Goal: Task Accomplishment & Management: Manage account settings

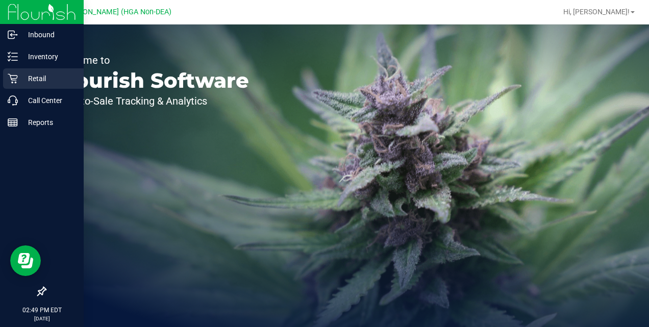
click at [34, 78] on p "Retail" at bounding box center [48, 78] width 61 height 12
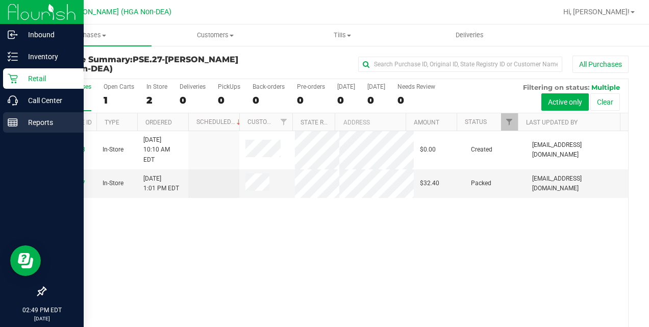
click at [48, 127] on p "Reports" at bounding box center [48, 122] width 61 height 12
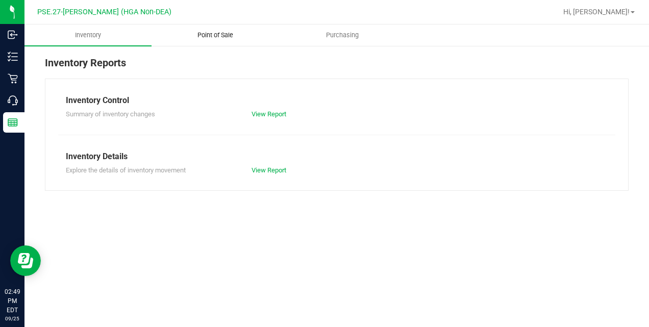
click at [228, 31] on span "Point of Sale" at bounding box center [215, 35] width 63 height 9
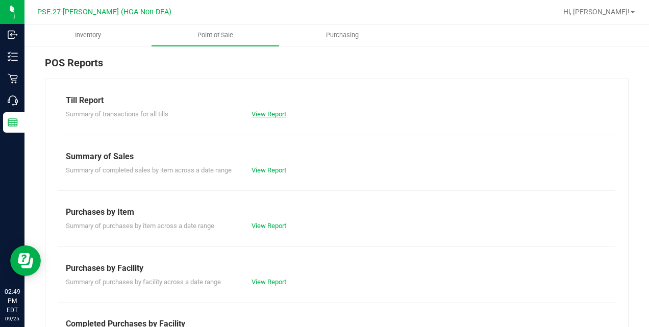
click at [269, 117] on link "View Report" at bounding box center [269, 114] width 35 height 8
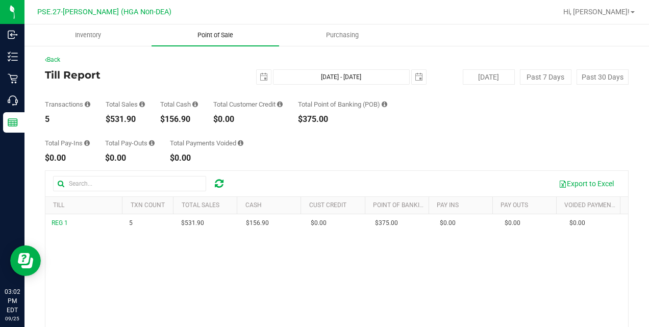
click at [209, 36] on span "Point of Sale" at bounding box center [215, 35] width 63 height 9
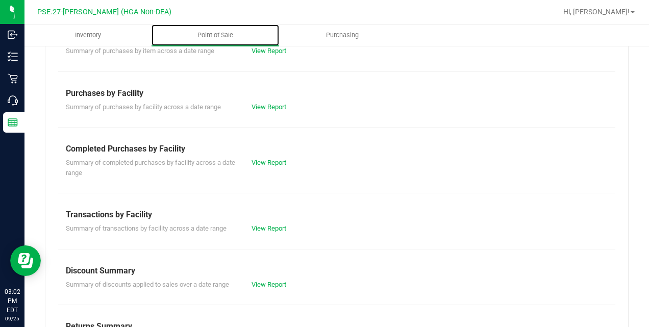
scroll to position [176, 0]
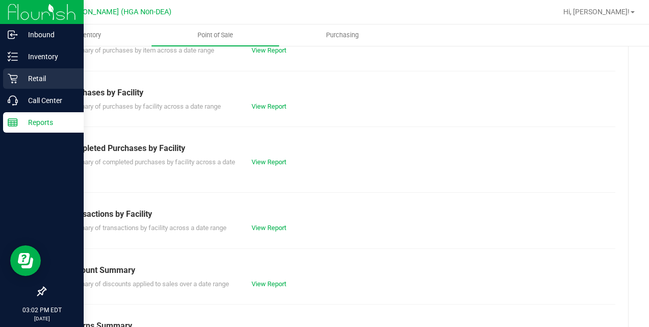
click at [31, 81] on p "Retail" at bounding box center [48, 78] width 61 height 12
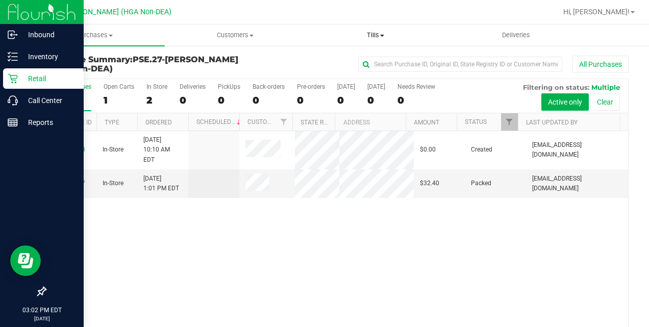
click at [382, 37] on span "Tills" at bounding box center [375, 35] width 139 height 9
click at [342, 63] on span "Manage tills" at bounding box center [340, 61] width 69 height 9
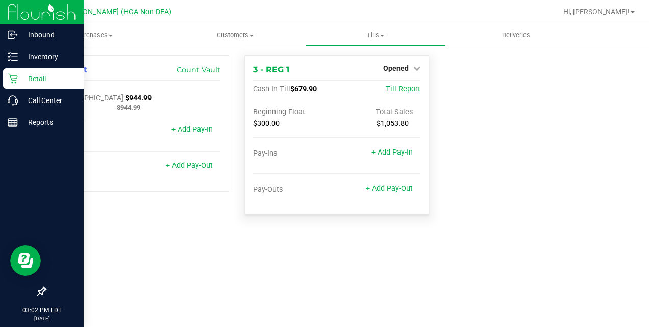
click at [412, 88] on span "Till Report" at bounding box center [403, 89] width 35 height 9
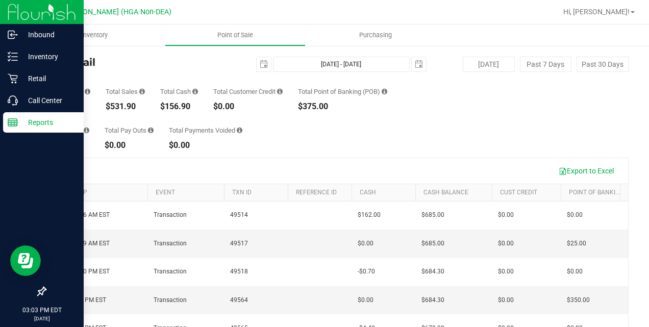
scroll to position [11, 0]
click at [260, 65] on span "select" at bounding box center [264, 66] width 8 height 8
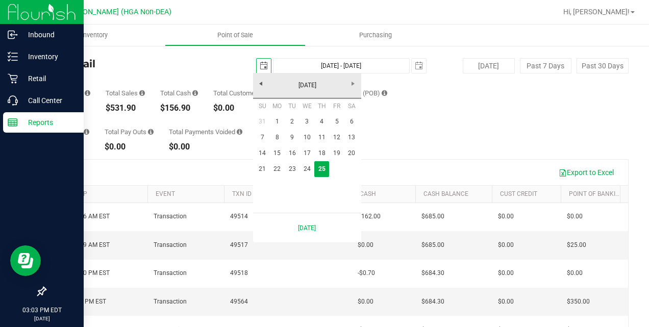
scroll to position [0, 25]
click at [279, 167] on link "22" at bounding box center [277, 169] width 15 height 16
type input "[DATE]"
type input "[DATE] - [DATE]"
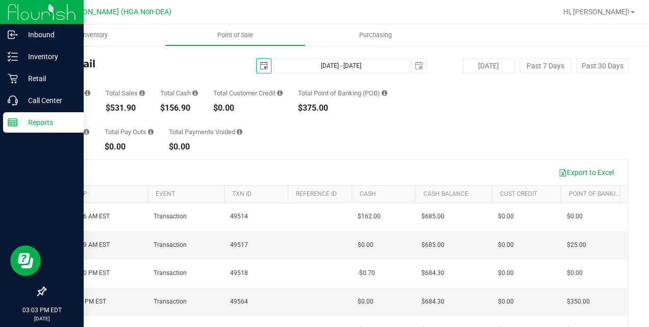
click at [263, 68] on span "select" at bounding box center [264, 66] width 8 height 8
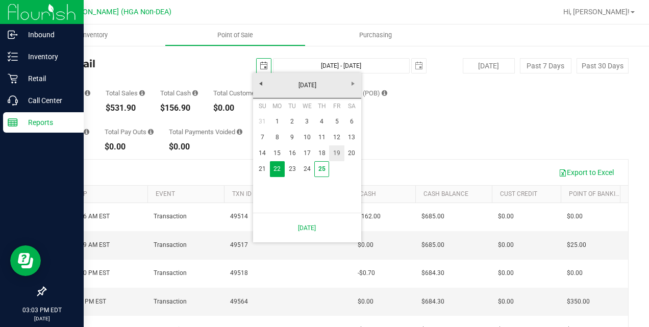
click at [338, 156] on link "19" at bounding box center [336, 153] width 15 height 16
type input "[DATE]"
type input "[DATE] - [DATE]"
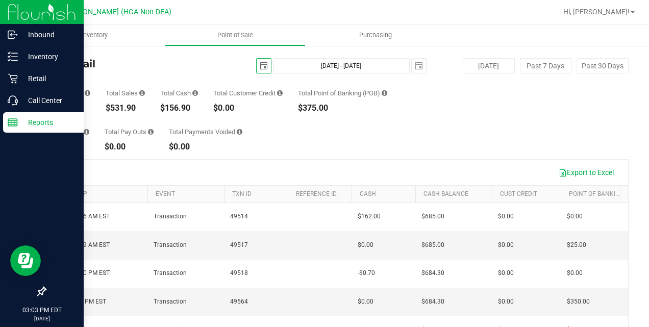
click at [260, 67] on span "select" at bounding box center [264, 66] width 8 height 8
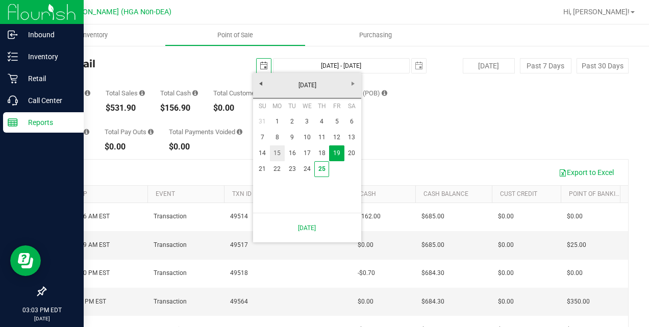
click at [279, 154] on link "15" at bounding box center [277, 153] width 15 height 16
type input "[DATE]"
type input "[DATE] - [DATE]"
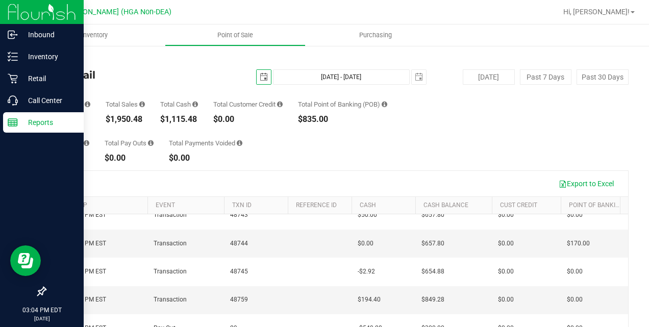
click at [257, 81] on span "select" at bounding box center [264, 77] width 14 height 14
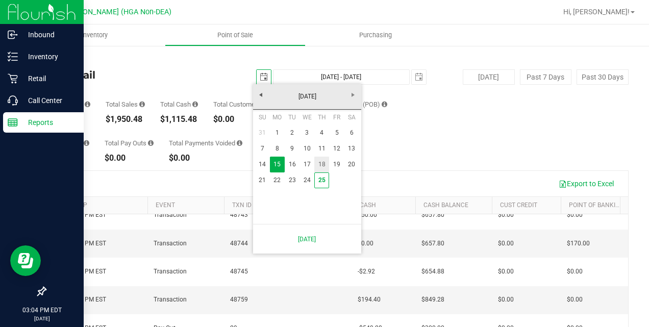
click at [320, 167] on link "18" at bounding box center [321, 165] width 15 height 16
type input "[DATE]"
type input "[DATE] - [DATE]"
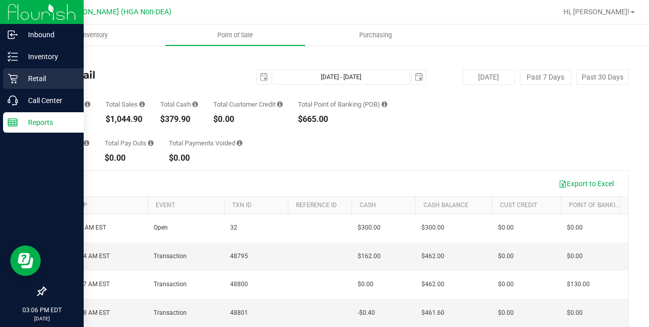
click at [54, 79] on p "Retail" at bounding box center [48, 78] width 61 height 12
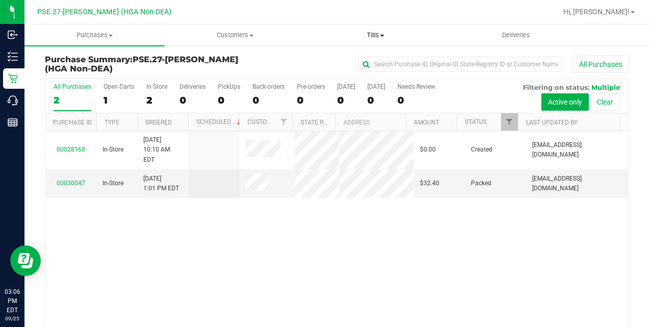
click at [383, 34] on span "Tills" at bounding box center [375, 35] width 139 height 9
click at [344, 61] on span "Manage tills" at bounding box center [340, 61] width 69 height 9
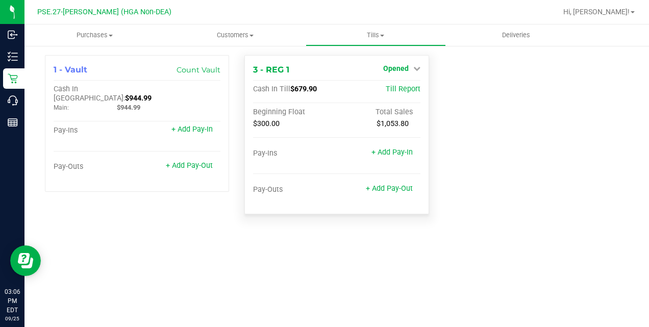
click at [415, 67] on icon at bounding box center [416, 68] width 7 height 7
click at [402, 93] on link "Close Till" at bounding box center [397, 90] width 28 height 8
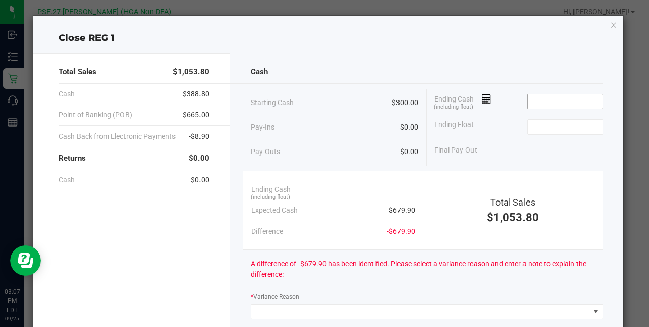
click at [532, 99] on input at bounding box center [565, 101] width 75 height 14
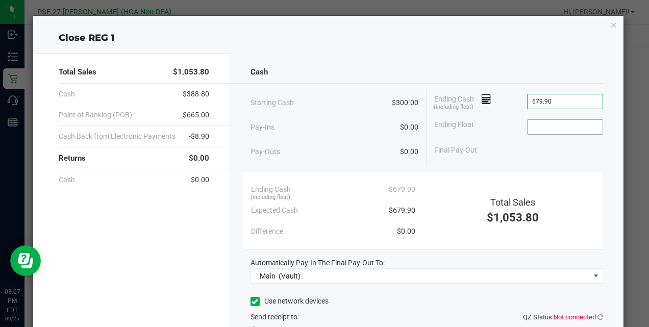
type input "$679.90"
click at [538, 128] on input at bounding box center [565, 127] width 75 height 14
type input "$300.00"
click at [497, 166] on div "Cash Starting Cash $300.00 Pay-Ins $0.00 Pay-Outs $0.00 Ending Cash (including …" at bounding box center [426, 228] width 393 height 350
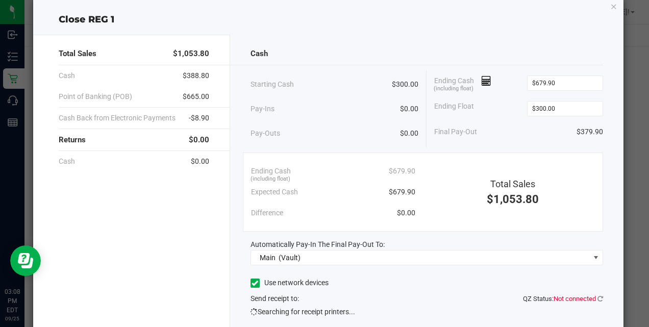
scroll to position [90, 0]
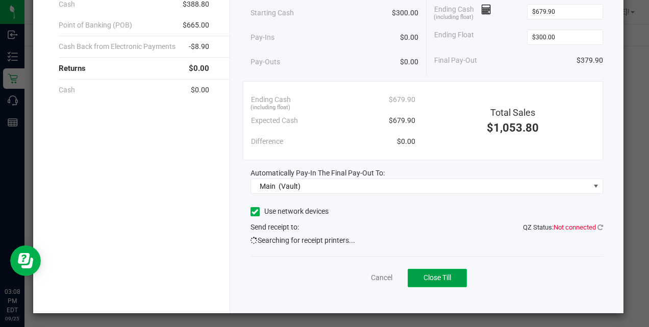
click at [436, 275] on span "Close Till" at bounding box center [438, 277] width 28 height 8
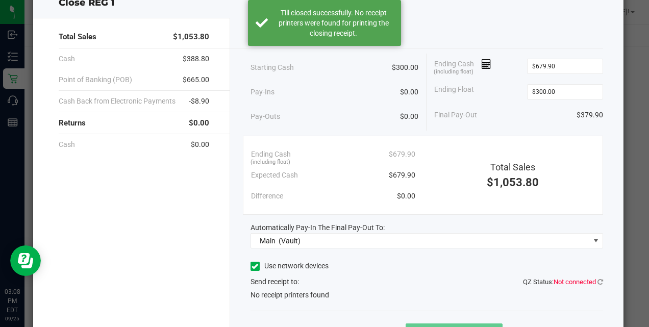
scroll to position [0, 0]
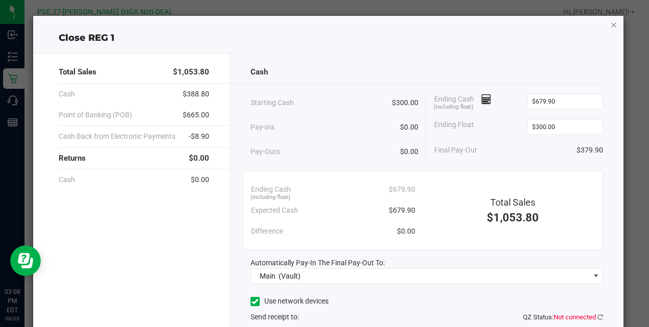
click at [610, 28] on icon "button" at bounding box center [613, 24] width 7 height 12
